Goal: Navigation & Orientation: Find specific page/section

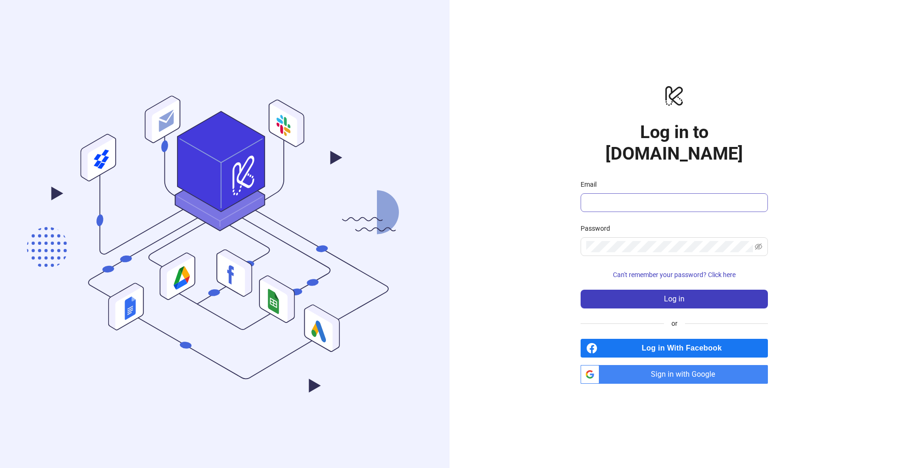
click at [759, 197] on input "Email" at bounding box center [673, 202] width 174 height 11
click at [791, 172] on div "logo/logo-mobile Log in to Kitchn.io Email Password Can't remember your passwor…" at bounding box center [673, 234] width 449 height 468
click at [744, 197] on input "Email" at bounding box center [673, 202] width 174 height 11
click at [753, 197] on input "Email" at bounding box center [673, 202] width 174 height 11
click at [771, 150] on div "logo/logo-mobile Log in to Kitchn.io Email Password Can't remember your passwor…" at bounding box center [673, 234] width 449 height 468
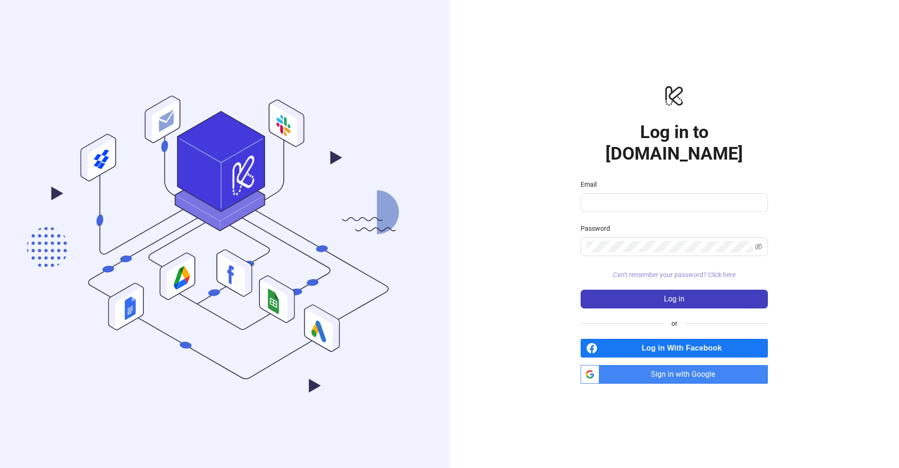
click at [709, 271] on span "Can't remember your password? Click here" at bounding box center [674, 274] width 123 height 7
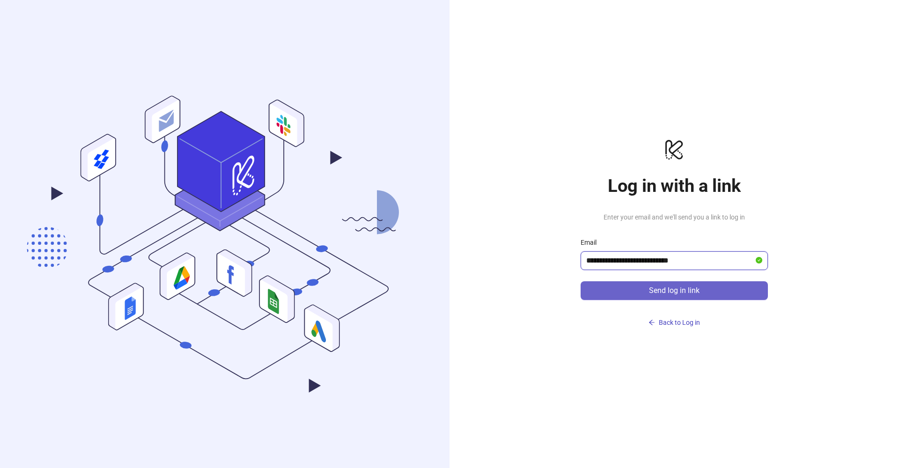
type input "**********"
click at [685, 288] on span "Send log in link" at bounding box center [674, 291] width 51 height 8
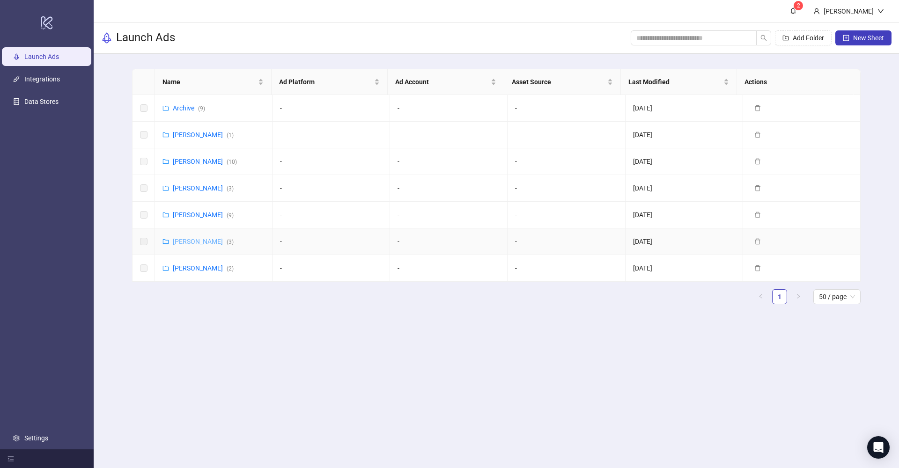
click at [190, 241] on link "[PERSON_NAME] ( 3 )" at bounding box center [203, 241] width 61 height 7
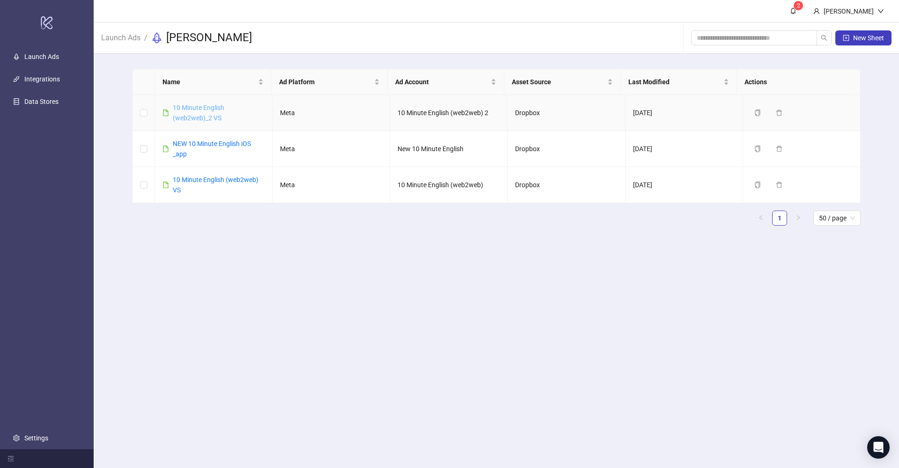
click at [207, 118] on link "10 Minute English (web2web)_2 VS" at bounding box center [198, 113] width 51 height 18
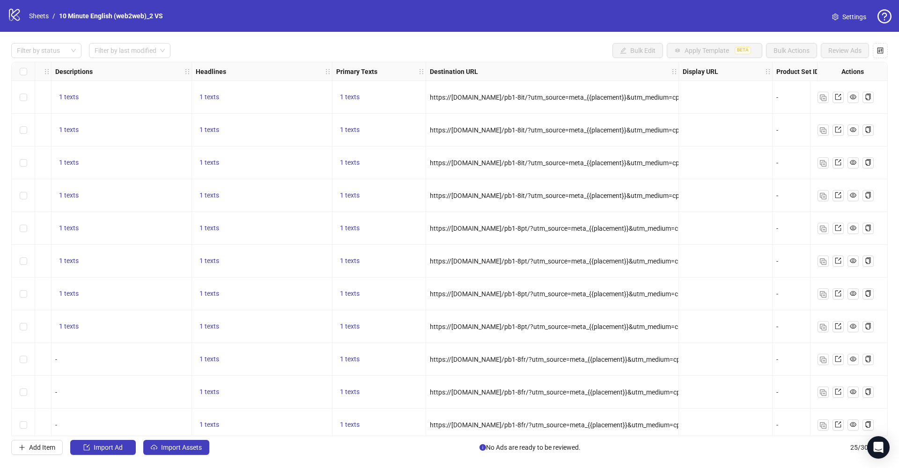
scroll to position [0, 611]
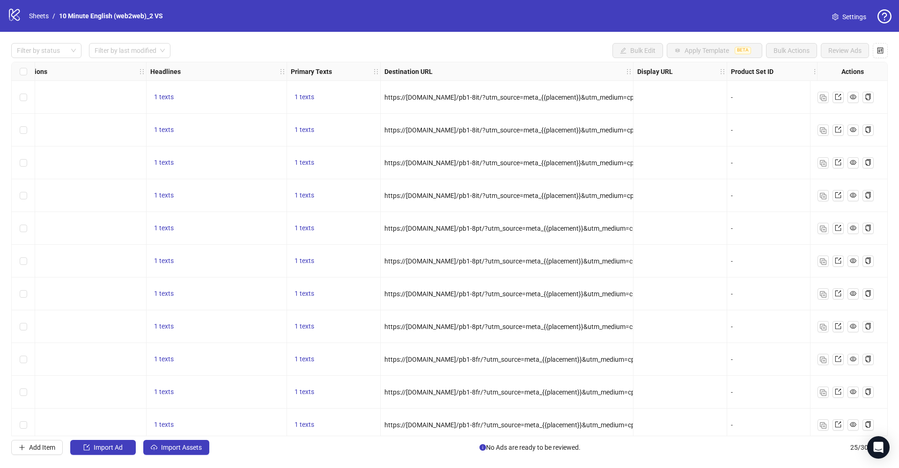
click at [521, 94] on span "https://[DOMAIN_NAME]/pb1-8it/?utm_source=meta_{{placement}}&utm_medium=cpc&utm…" at bounding box center [666, 97] width 564 height 7
click at [25, 70] on span "Select all rows" at bounding box center [23, 71] width 7 height 7
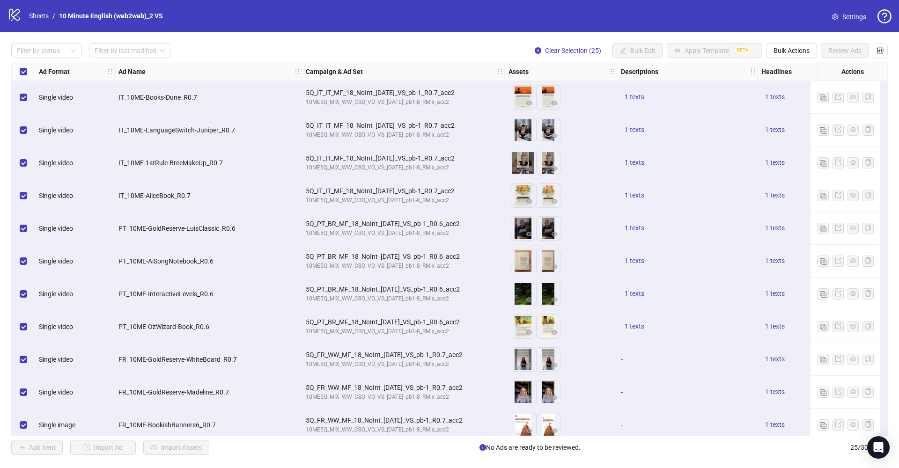
scroll to position [0, 0]
click at [82, 16] on link "10 Minute English (web2web)_2 VS" at bounding box center [111, 16] width 108 height 10
click at [38, 16] on link "Sheets" at bounding box center [38, 16] width 23 height 10
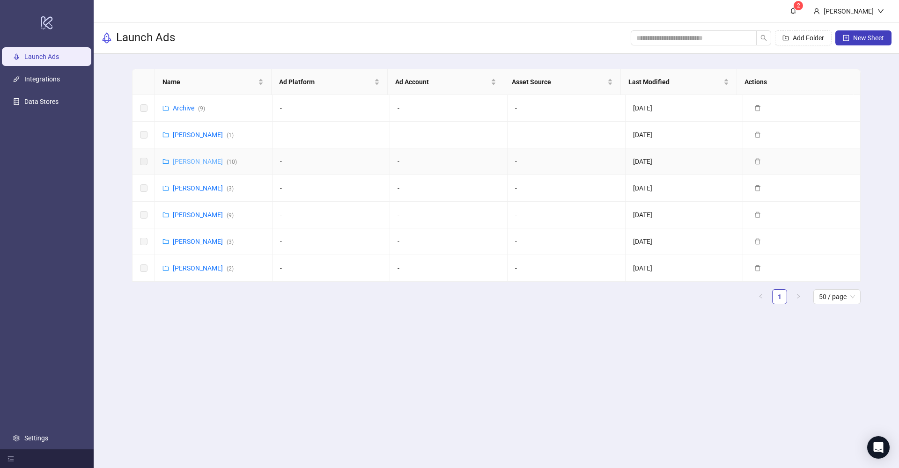
click at [199, 160] on link "[PERSON_NAME] ( 10 )" at bounding box center [205, 161] width 64 height 7
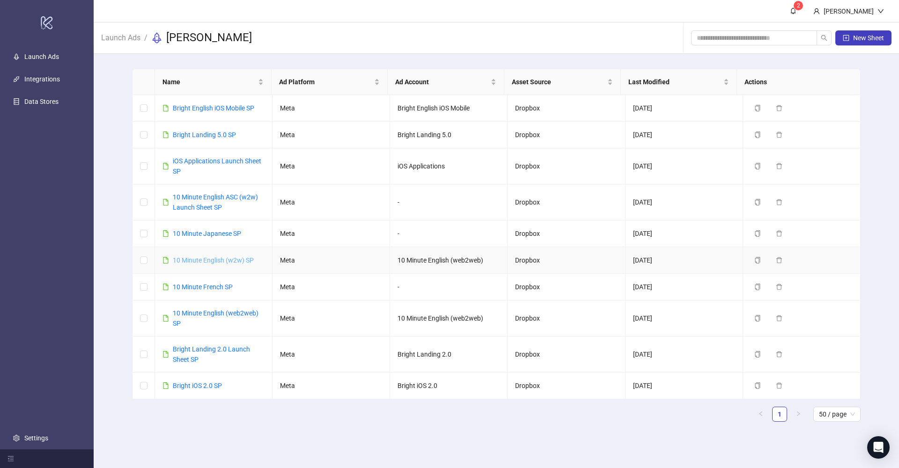
click at [238, 259] on link "10 Minute English (w2w) SP" at bounding box center [213, 260] width 81 height 7
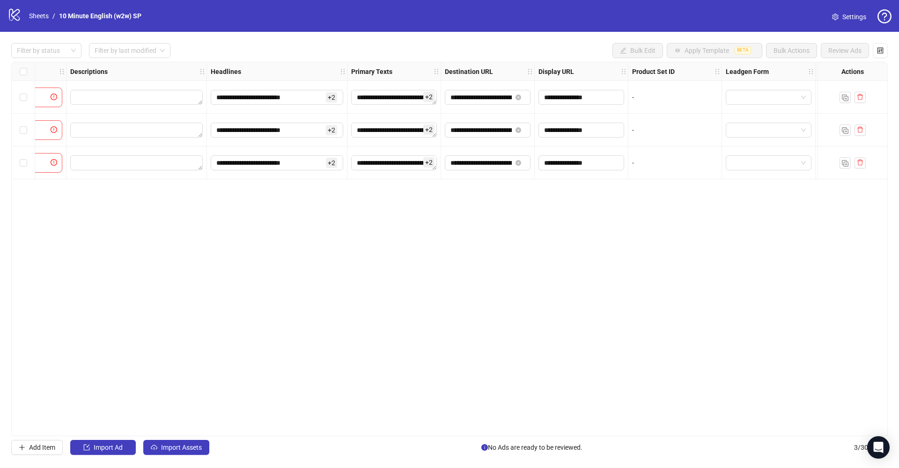
scroll to position [0, 650]
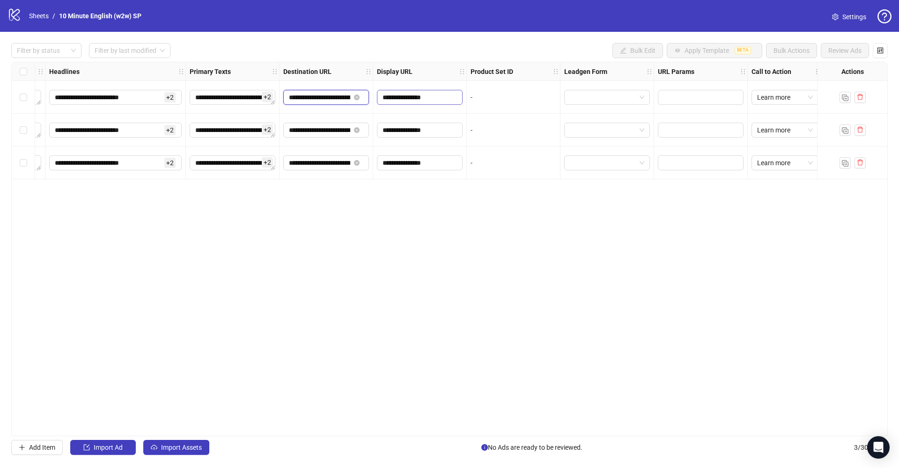
drag, startPoint x: 316, startPoint y: 97, endPoint x: 382, endPoint y: 98, distance: 66.0
click at [382, 62] on div "**********" at bounding box center [162, 62] width 1601 height 0
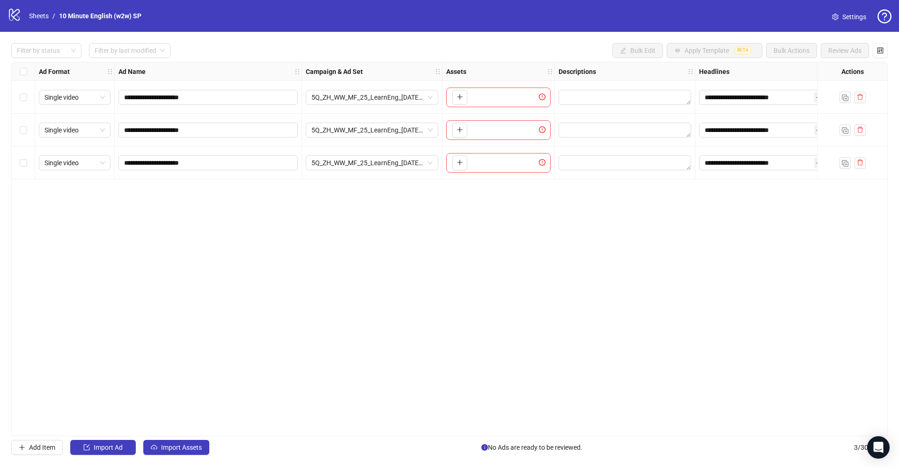
scroll to position [0, 0]
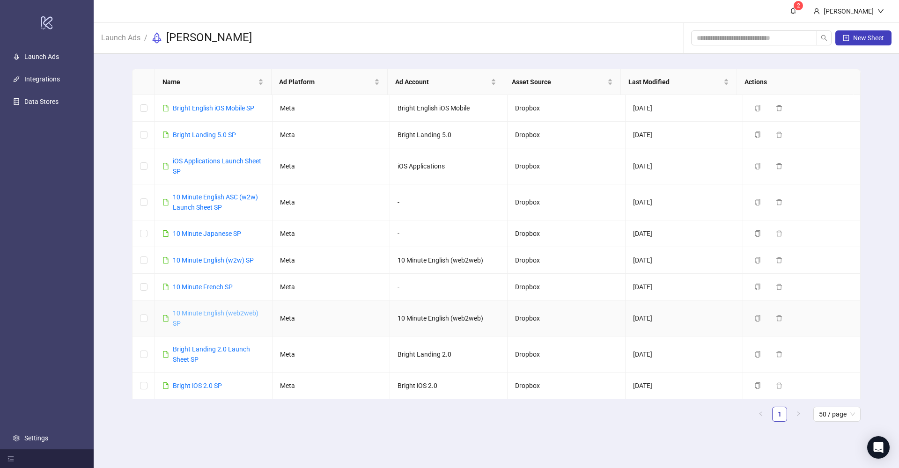
click at [236, 315] on link "10 Minute English (web2web) SP" at bounding box center [216, 318] width 86 height 18
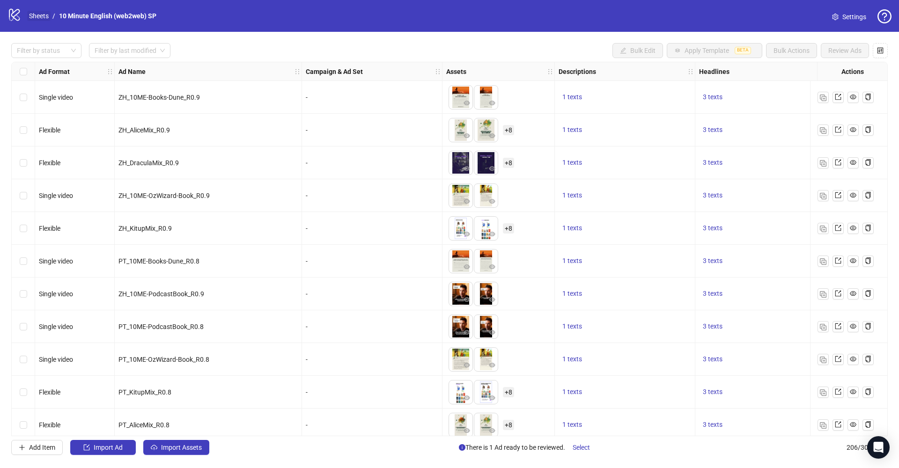
click at [46, 16] on link "Sheets" at bounding box center [38, 16] width 23 height 10
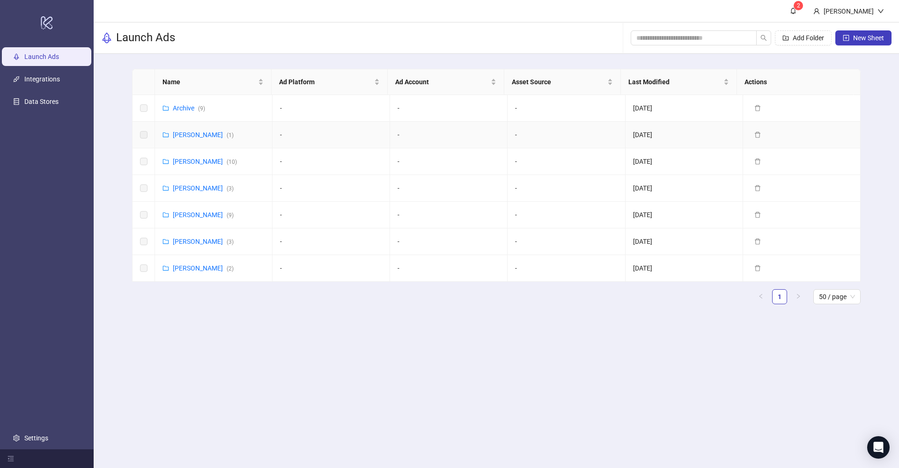
click at [197, 133] on link "[PERSON_NAME] ( 1 )" at bounding box center [203, 134] width 61 height 7
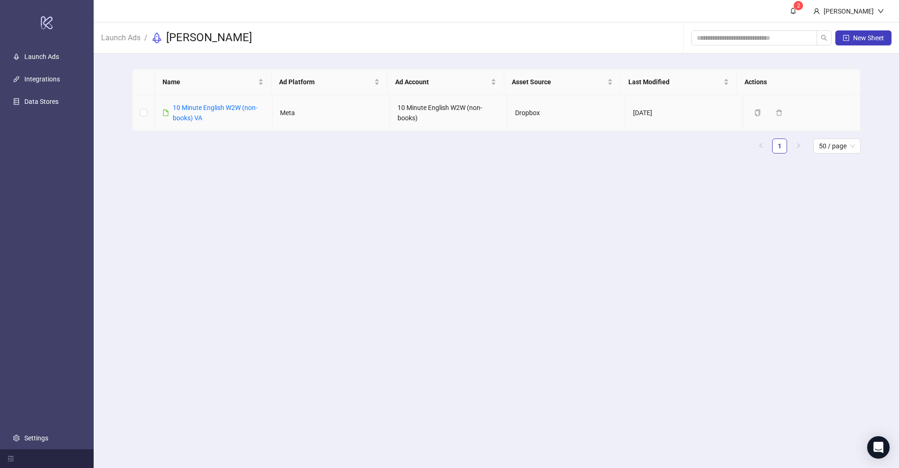
click at [192, 112] on div "10 Minute English W2W (non-books) VA" at bounding box center [219, 113] width 92 height 21
click at [212, 108] on link "10 Minute English W2W (non-books) VA" at bounding box center [215, 113] width 85 height 18
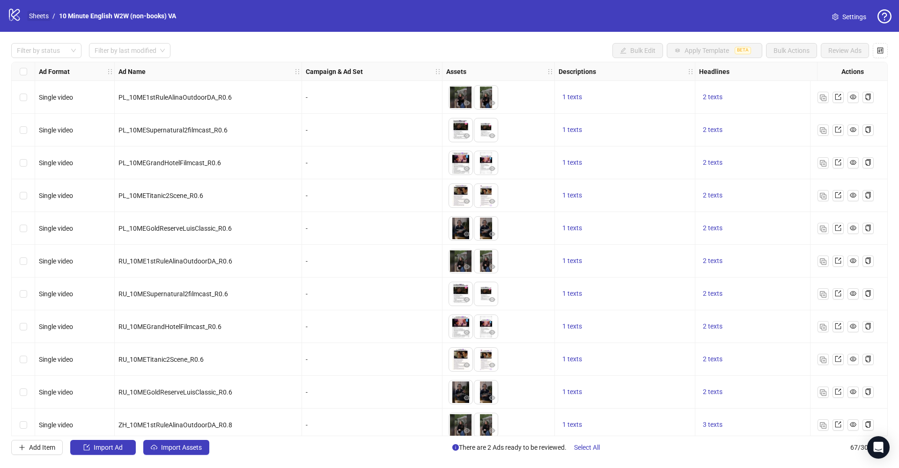
click at [46, 18] on link "Sheets" at bounding box center [38, 16] width 23 height 10
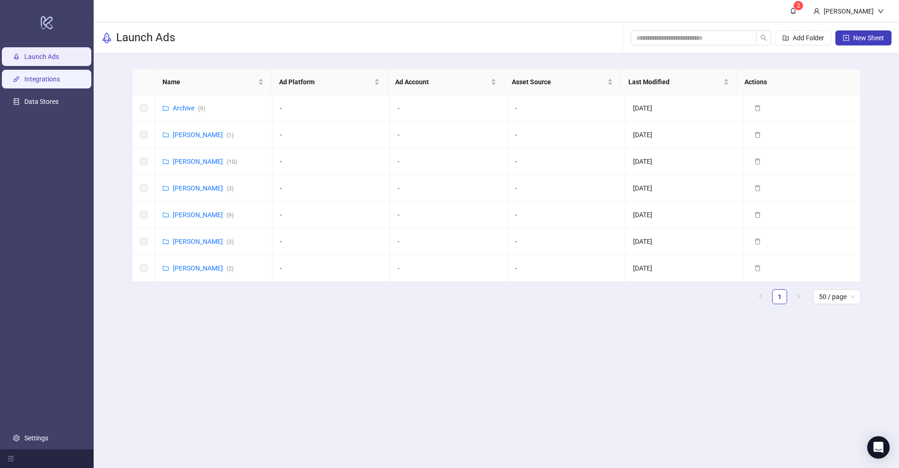
click at [51, 83] on link "Integrations" at bounding box center [42, 78] width 36 height 7
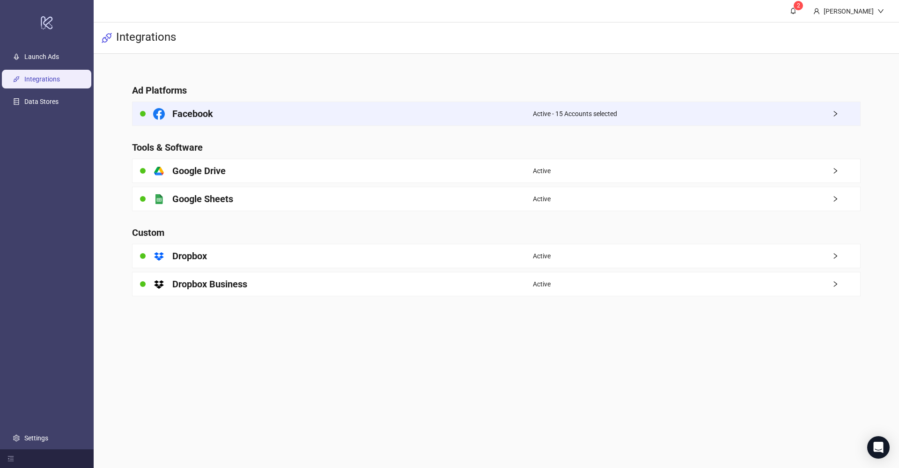
click at [395, 112] on div "Facebook" at bounding box center [332, 113] width 400 height 23
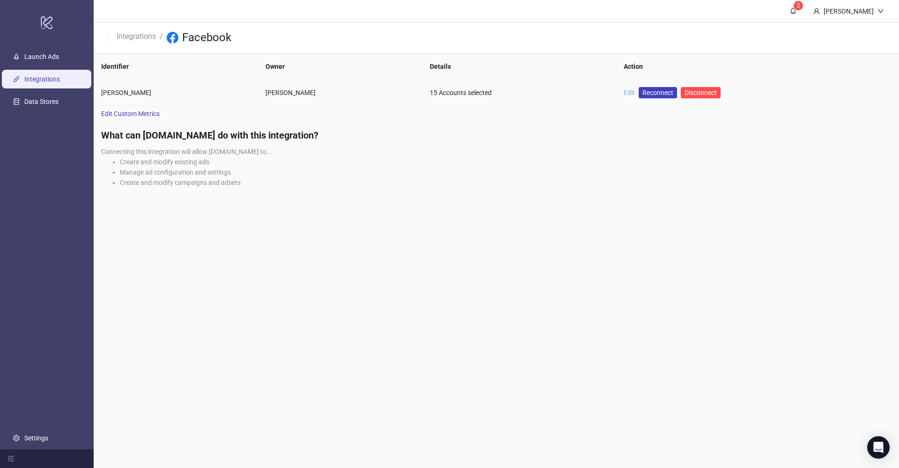
click at [624, 93] on link "Edit" at bounding box center [629, 92] width 11 height 7
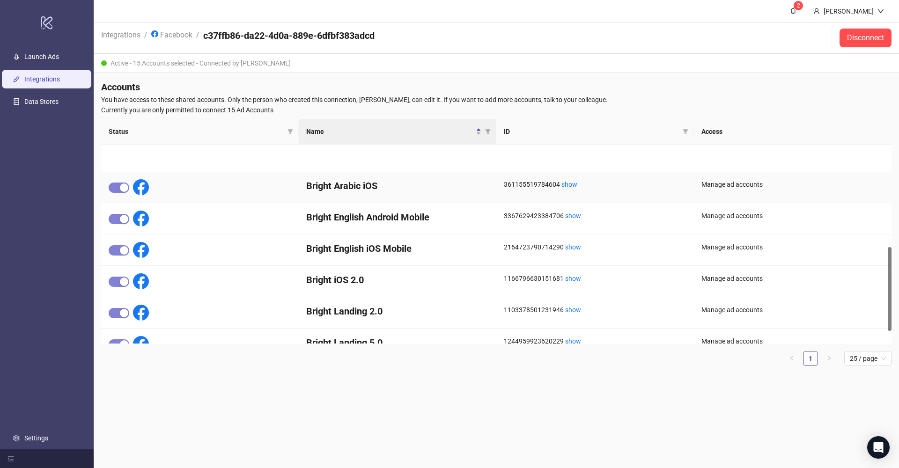
scroll to position [272, 0]
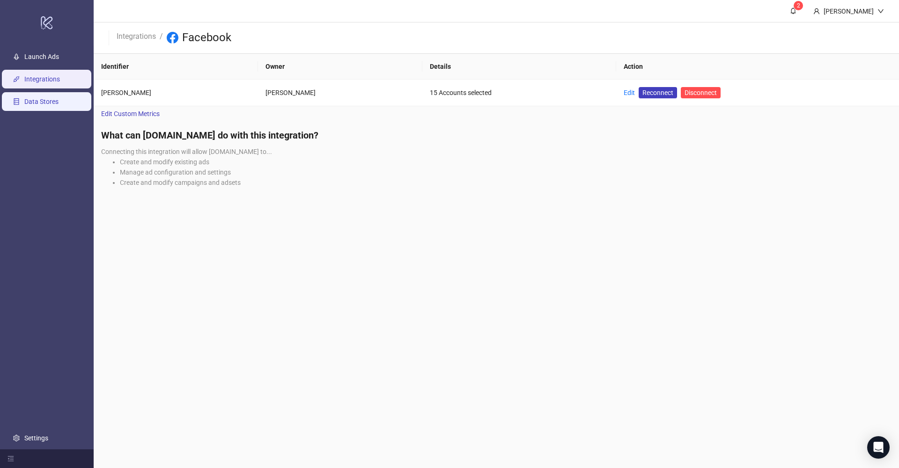
click at [50, 105] on link "Data Stores" at bounding box center [41, 101] width 34 height 7
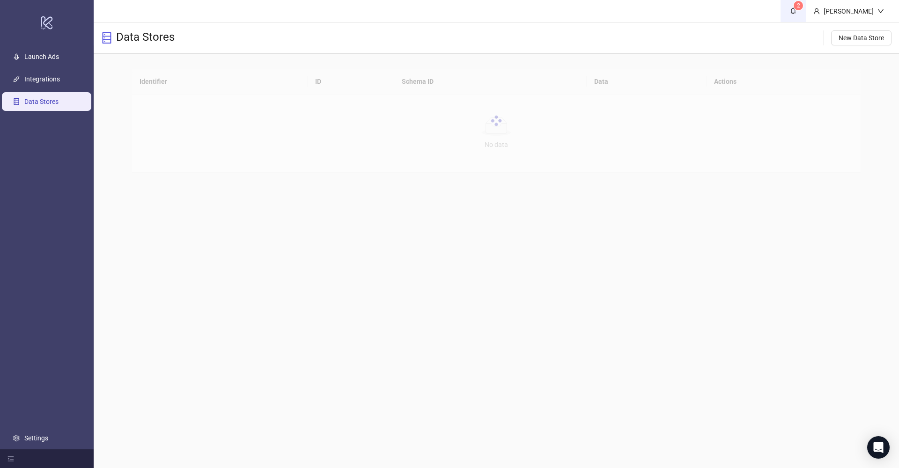
click at [793, 12] on icon "bell" at bounding box center [793, 10] width 7 height 7
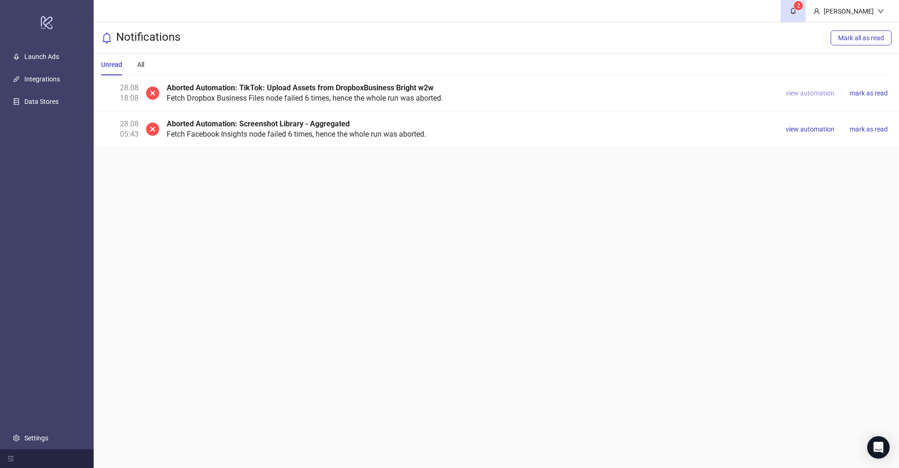
click at [789, 94] on span "view automation" at bounding box center [810, 92] width 49 height 7
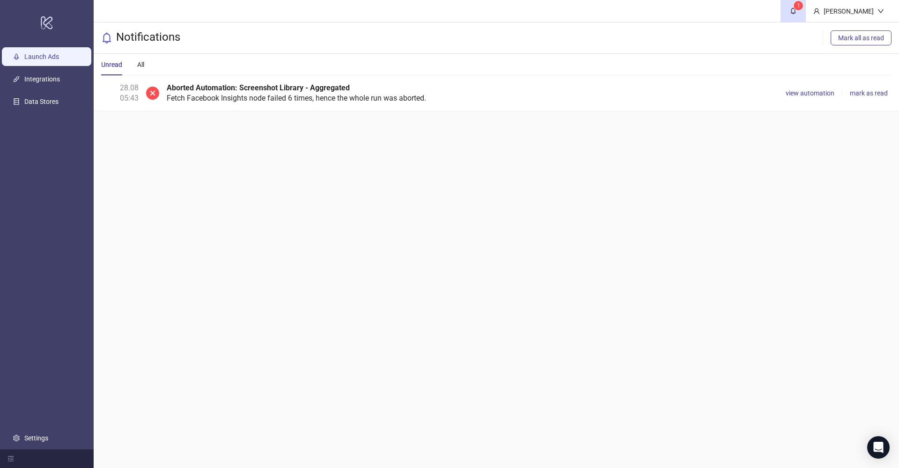
click at [45, 60] on link "Launch Ads" at bounding box center [41, 56] width 35 height 7
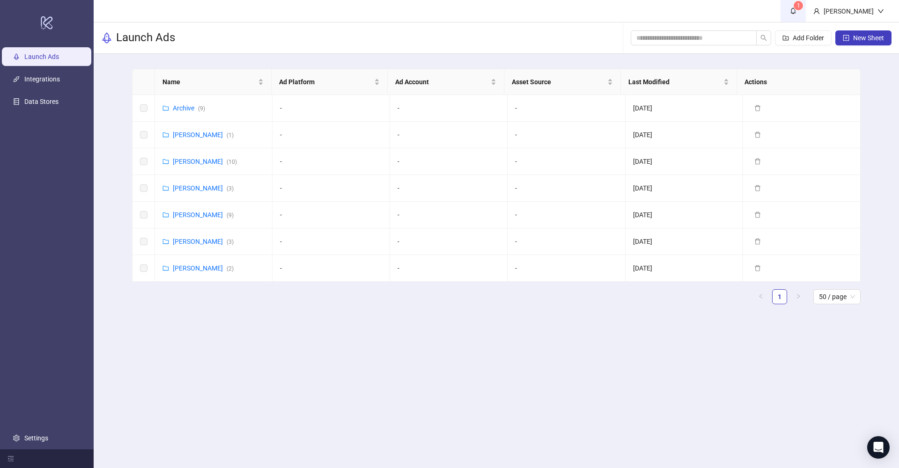
click at [788, 12] on span "1" at bounding box center [793, 11] width 10 height 10
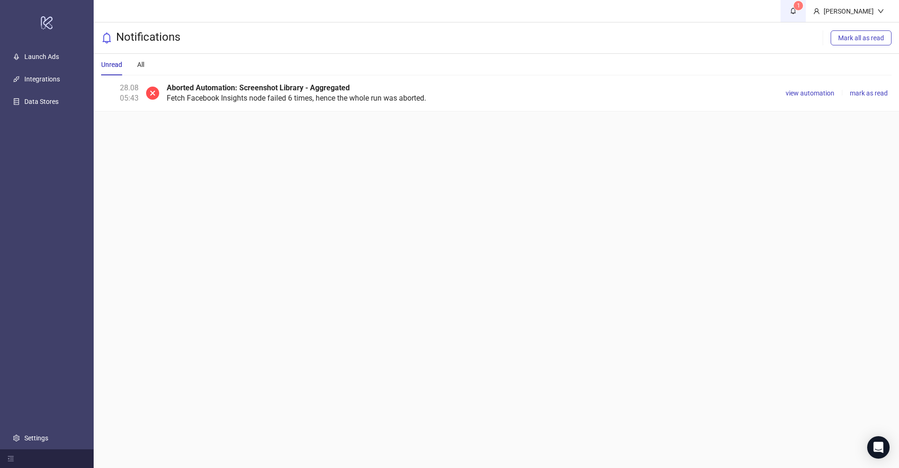
click at [789, 19] on link "1" at bounding box center [792, 11] width 25 height 22
